Goal: Navigation & Orientation: Find specific page/section

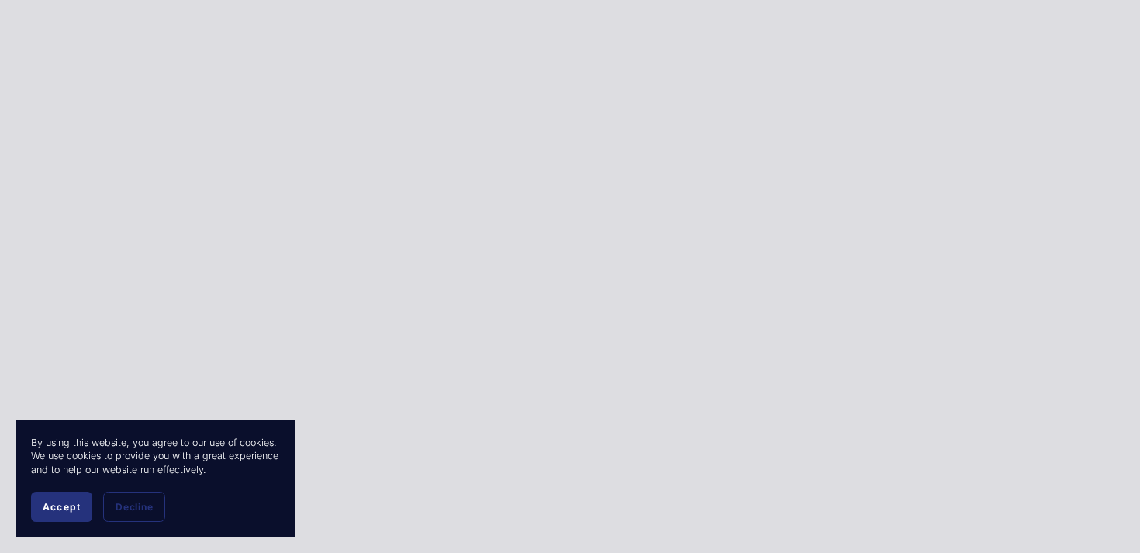
scroll to position [3377, 0]
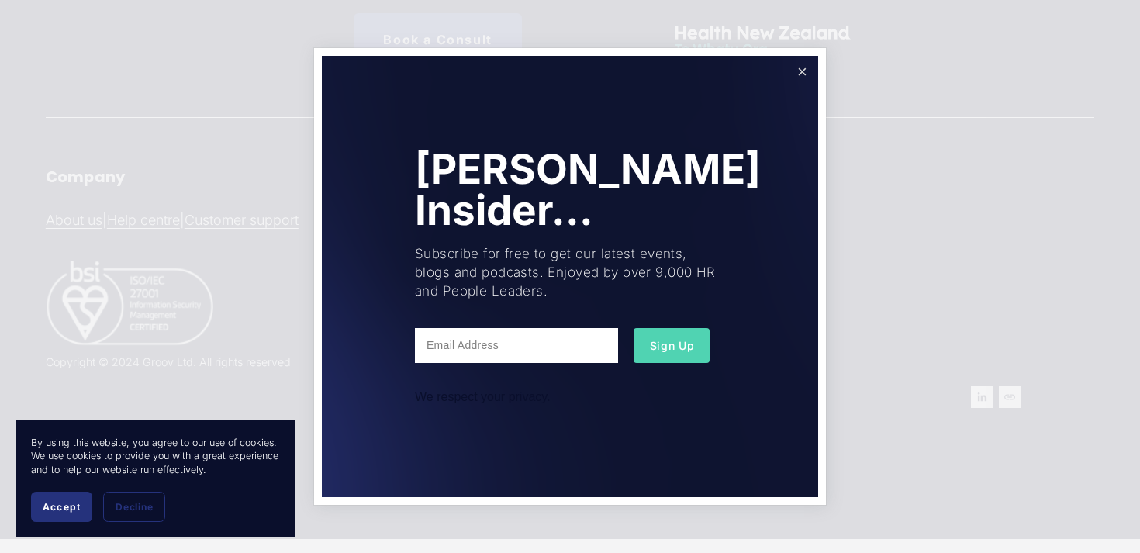
click at [802, 69] on link "Close" at bounding box center [802, 71] width 27 height 27
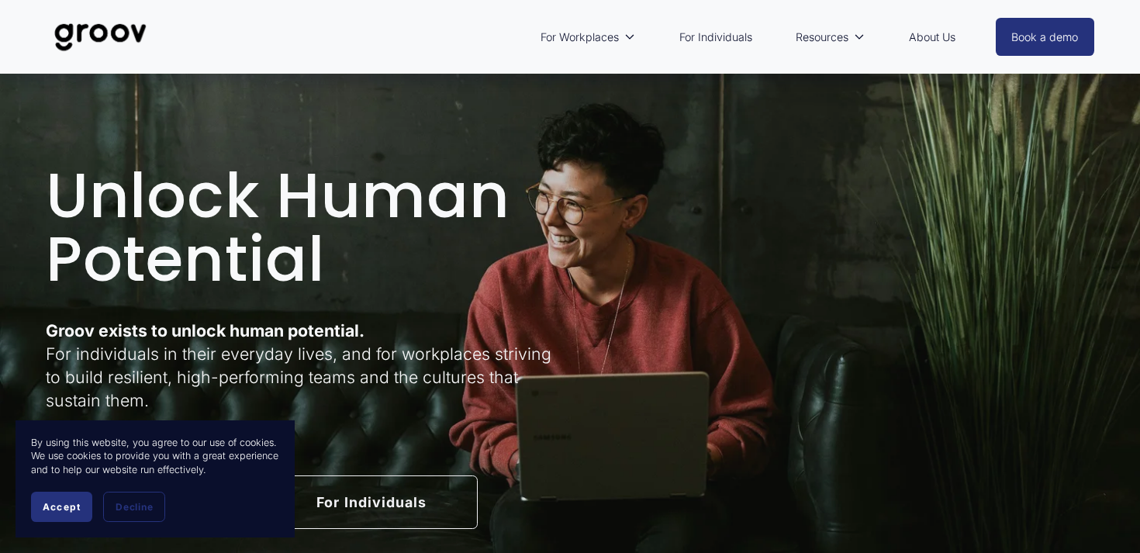
scroll to position [0, 0]
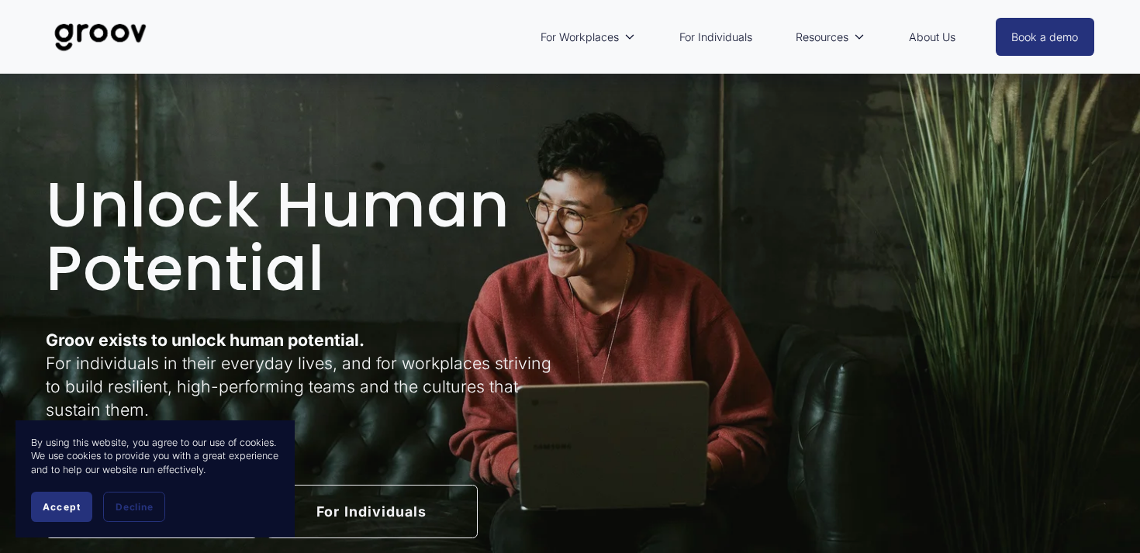
click at [948, 38] on link "About Us" at bounding box center [932, 37] width 62 height 36
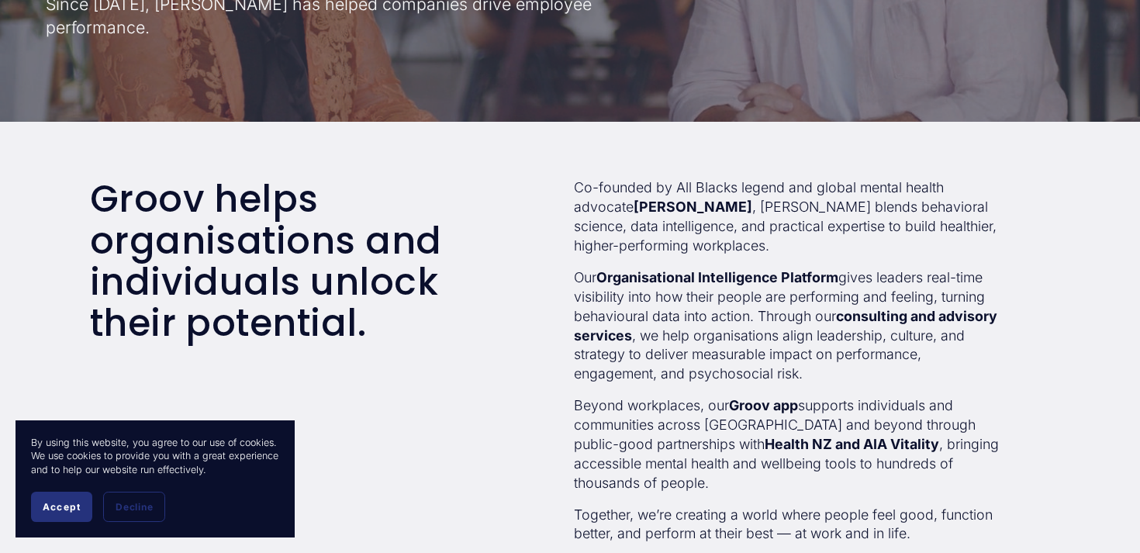
scroll to position [375, 0]
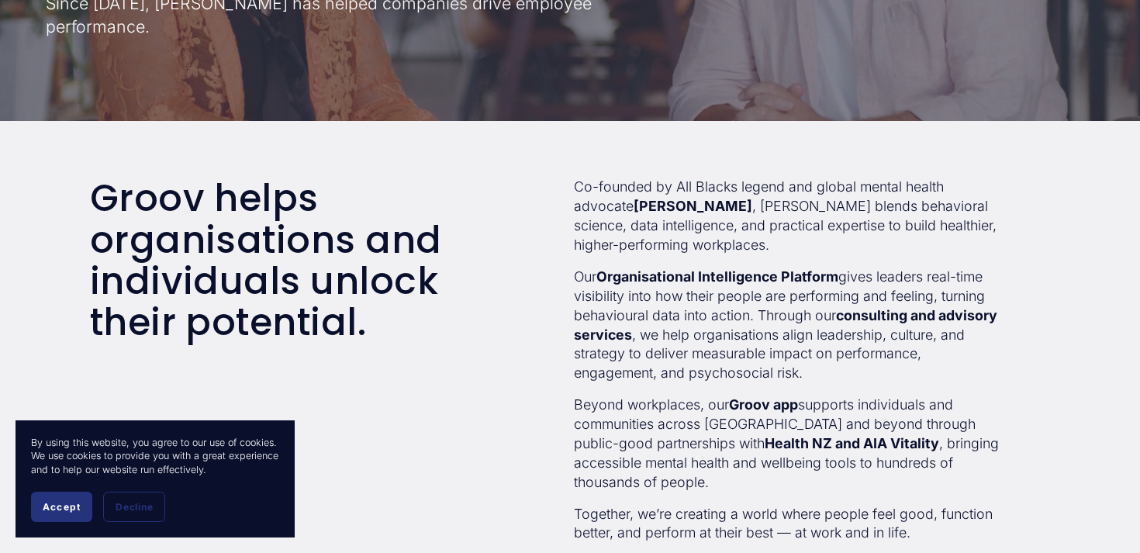
click at [66, 511] on span "Accept" at bounding box center [62, 507] width 38 height 12
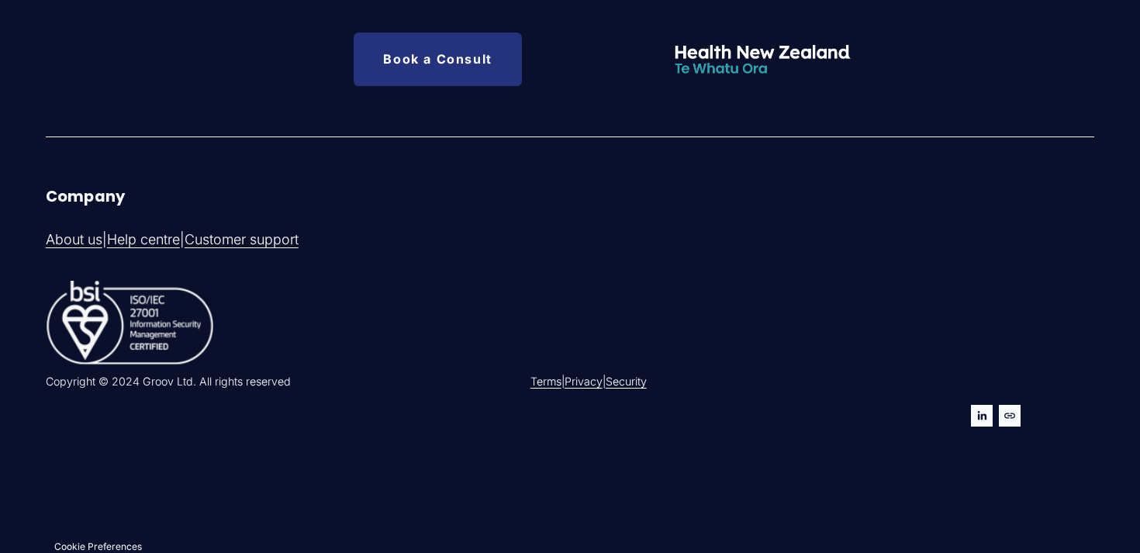
scroll to position [4740, 0]
